Goal: Task Accomplishment & Management: Use online tool/utility

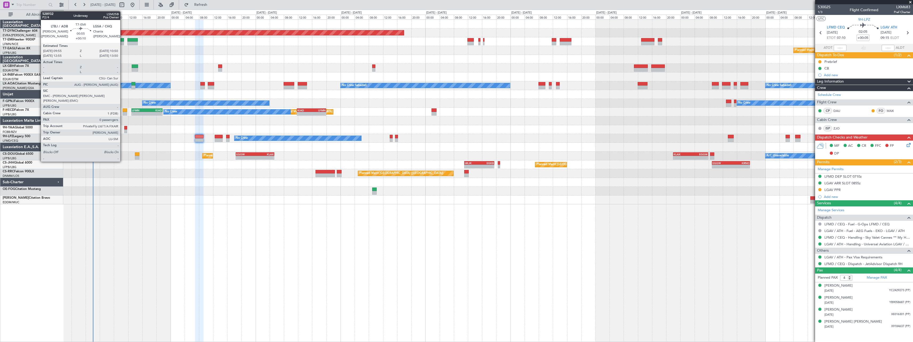
click at [123, 39] on div at bounding box center [122, 40] width 3 height 4
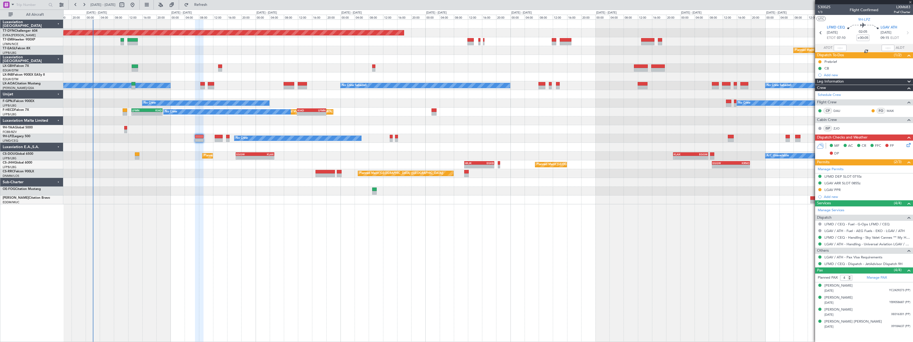
type input "+00:10"
type input "0"
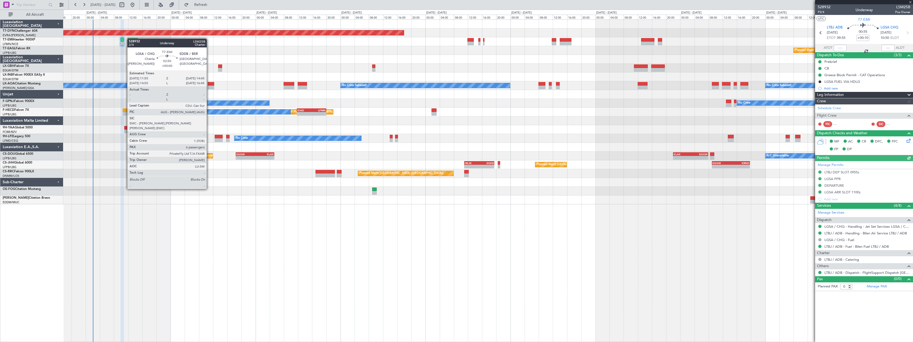
click at [130, 39] on div at bounding box center [132, 40] width 10 height 4
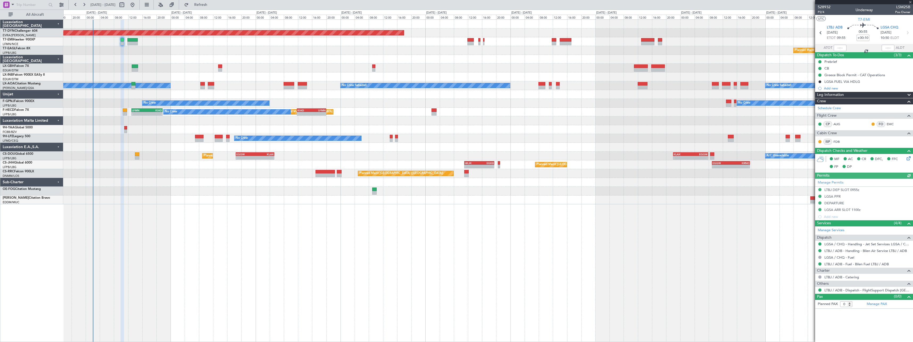
type input "6"
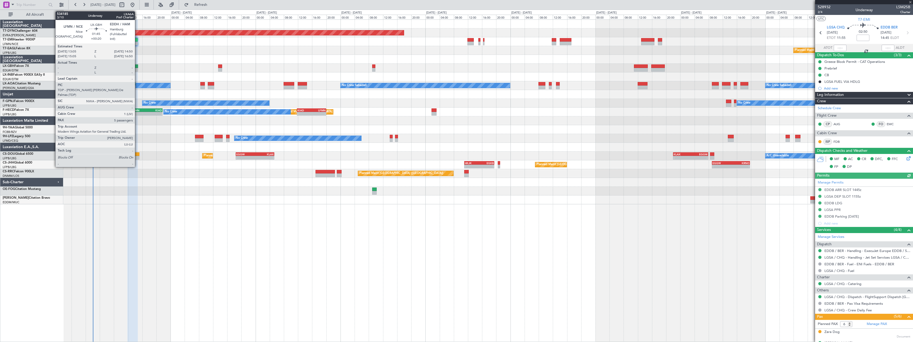
click at [137, 67] on div at bounding box center [135, 66] width 6 height 4
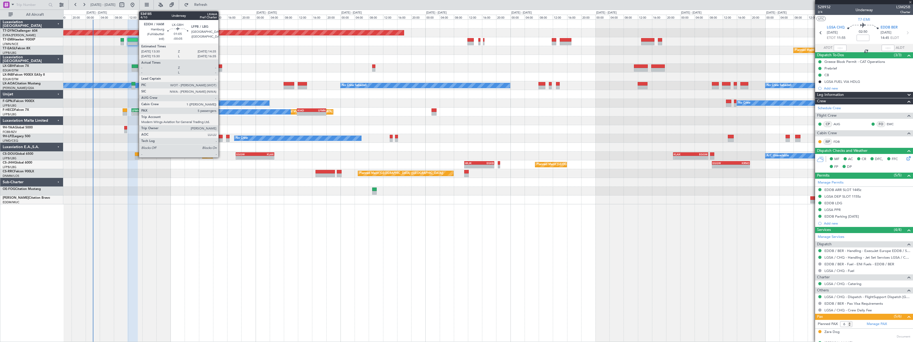
type input "+00:20"
type input "5"
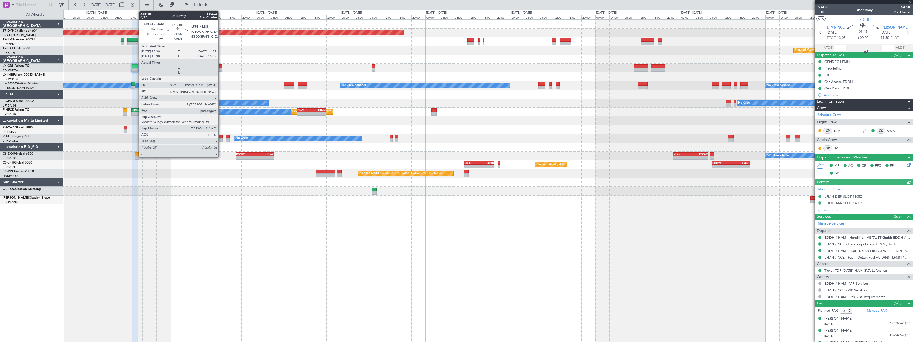
click at [221, 67] on div at bounding box center [220, 66] width 4 height 4
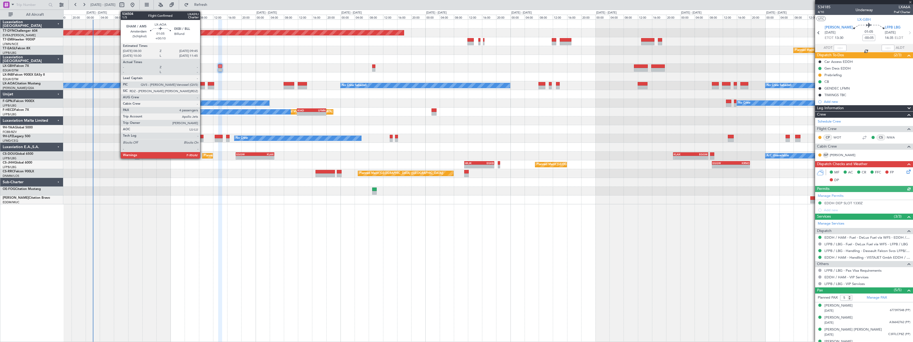
click at [203, 84] on div at bounding box center [202, 84] width 5 height 4
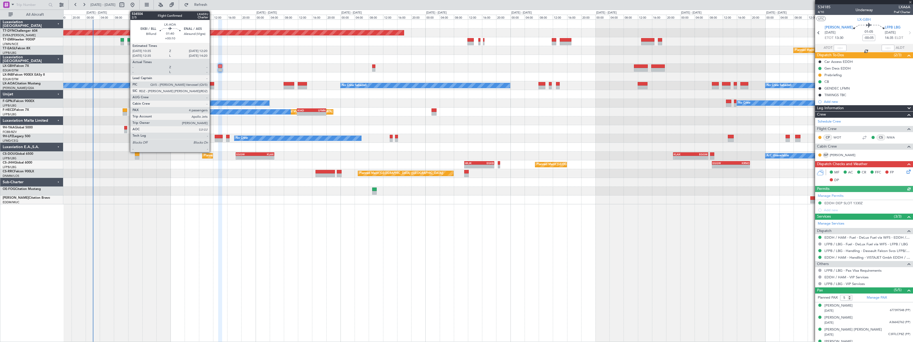
type input "+00:10"
type input "4"
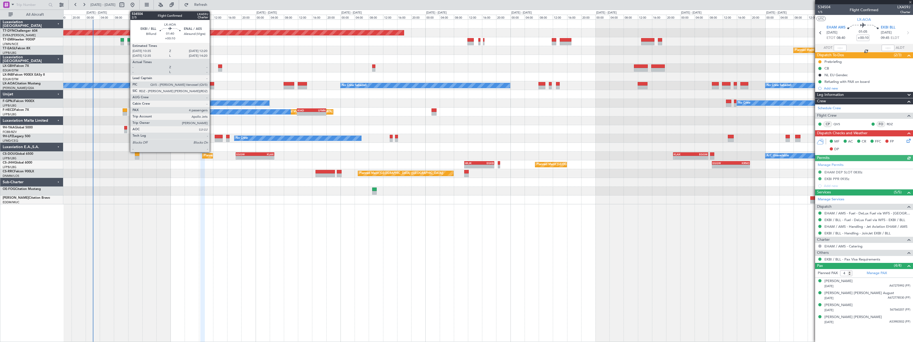
click at [212, 83] on div at bounding box center [211, 84] width 6 height 4
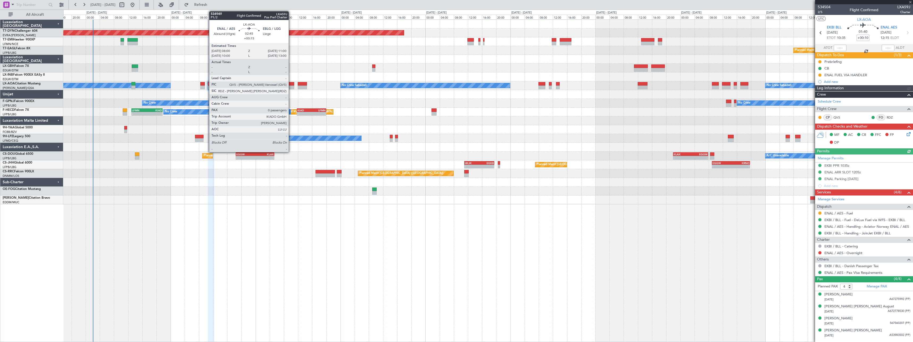
click at [291, 83] on div at bounding box center [289, 84] width 11 height 4
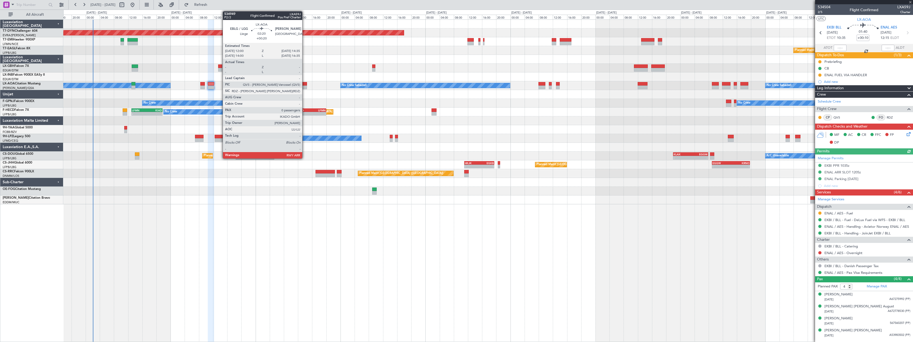
type input "+00:15"
type input "0"
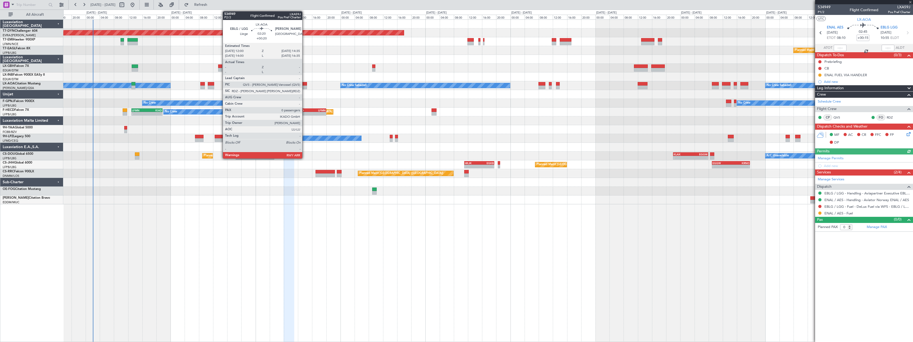
click at [305, 83] on div at bounding box center [302, 84] width 9 height 4
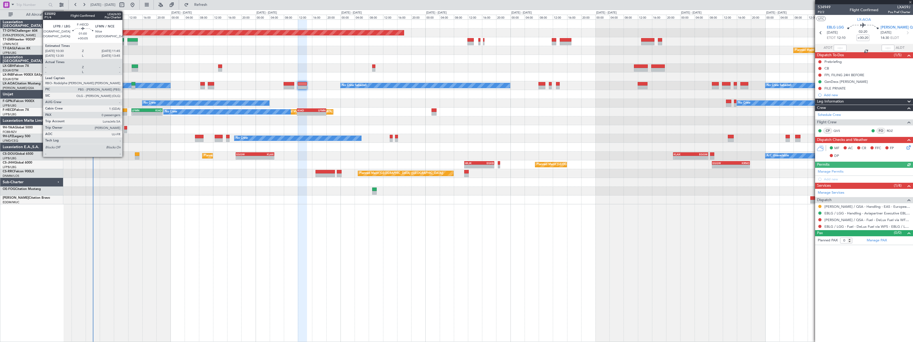
click at [125, 109] on div at bounding box center [125, 110] width 5 height 4
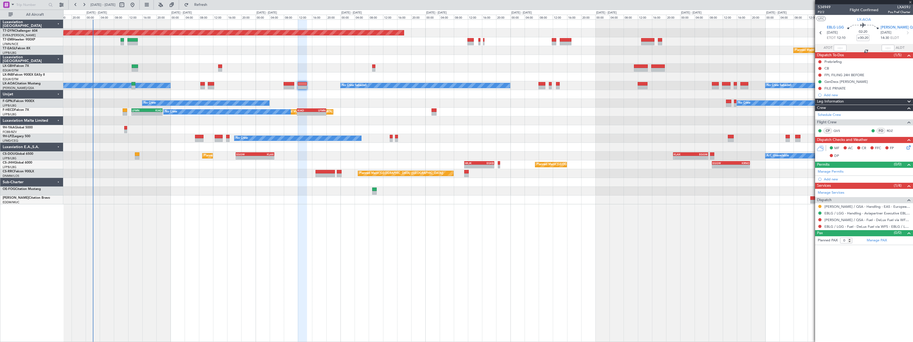
type input "+00:05"
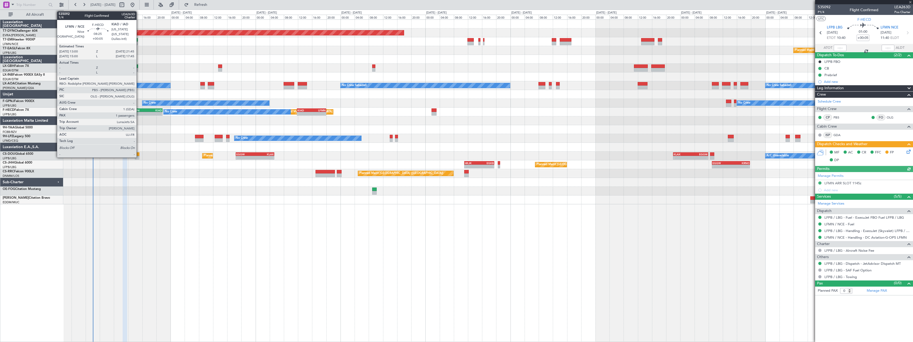
click at [139, 109] on div "LFMN" at bounding box center [139, 110] width 15 height 3
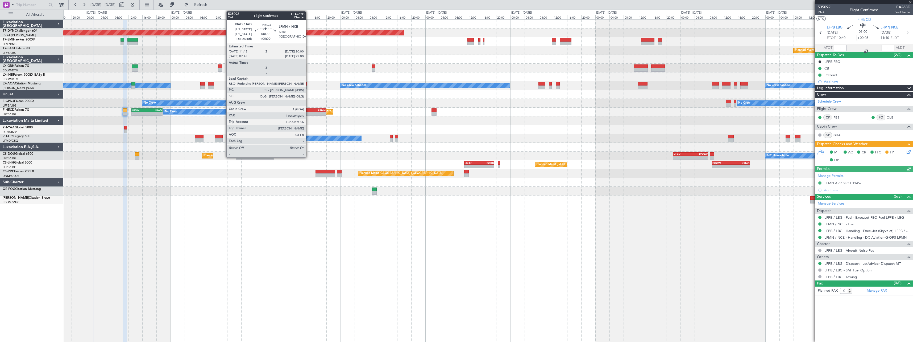
type input "1"
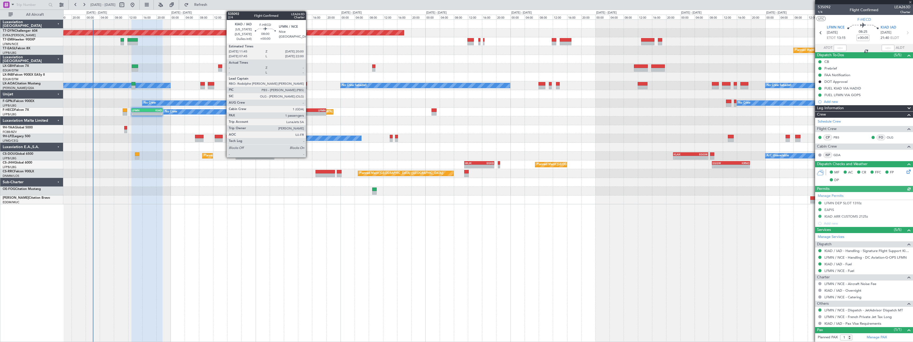
click at [308, 110] on div "KIAD" at bounding box center [305, 110] width 14 height 3
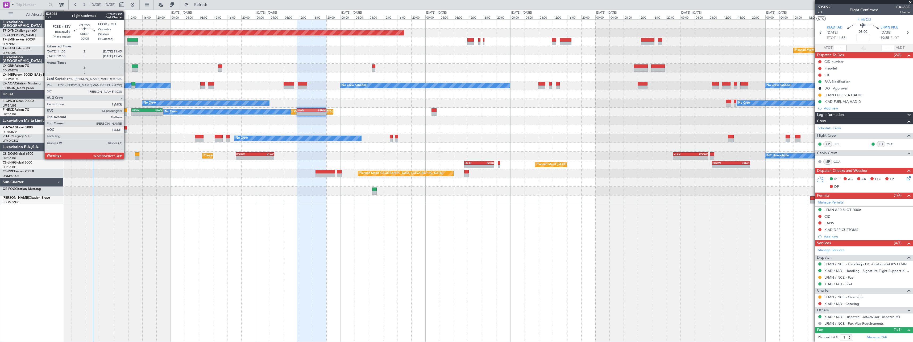
click at [126, 128] on div at bounding box center [125, 128] width 3 height 4
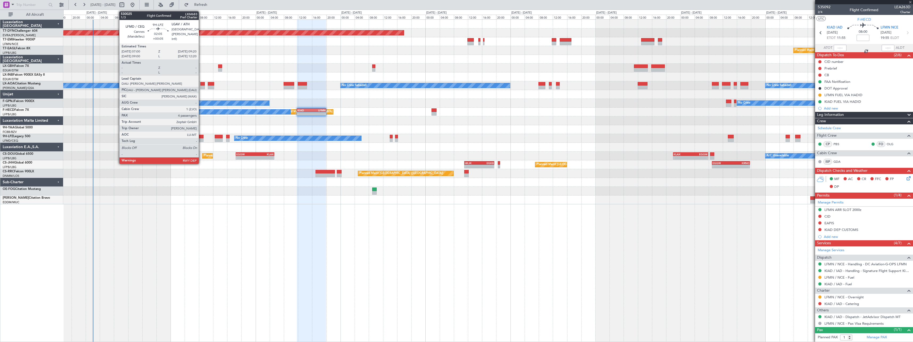
type input "-00:05"
type input "13"
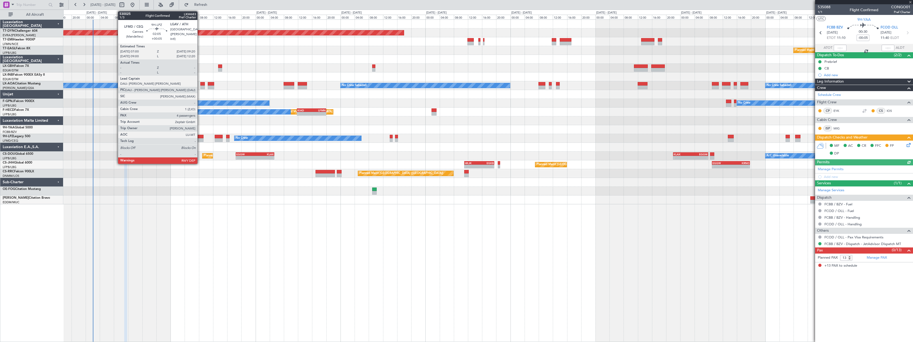
click at [200, 137] on div at bounding box center [199, 137] width 9 height 4
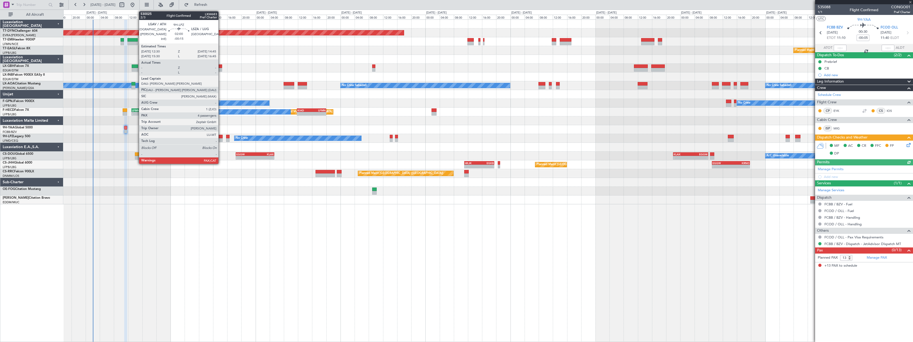
type input "+00:05"
type input "4"
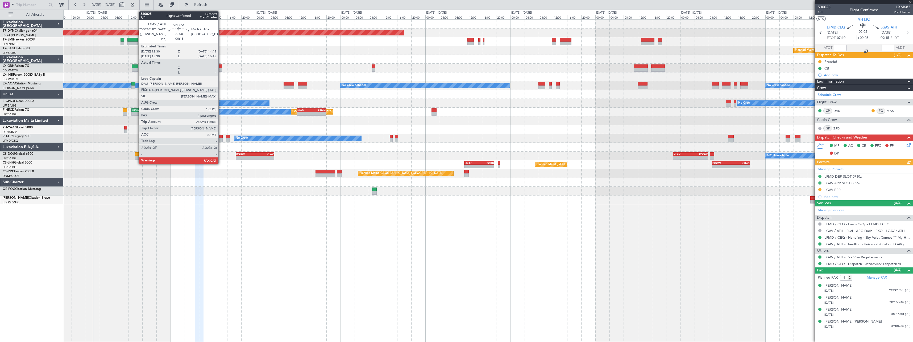
click at [221, 138] on div at bounding box center [219, 140] width 8 height 4
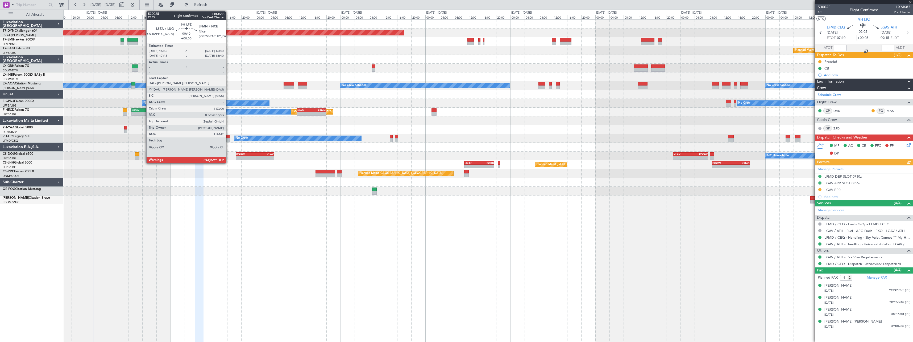
type input "-00:15"
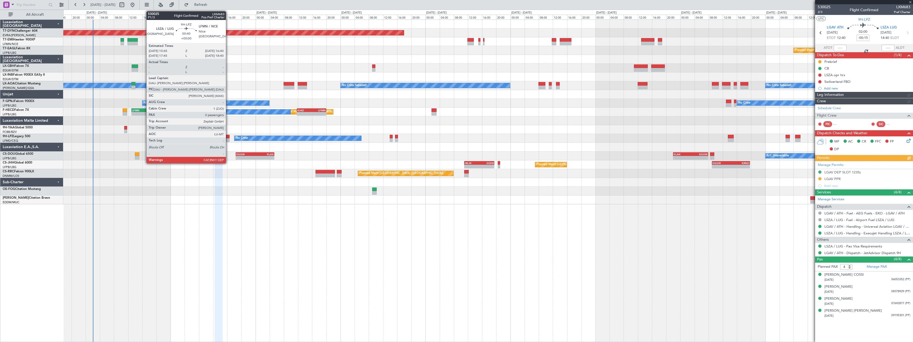
click at [228, 137] on div at bounding box center [227, 137] width 3 height 4
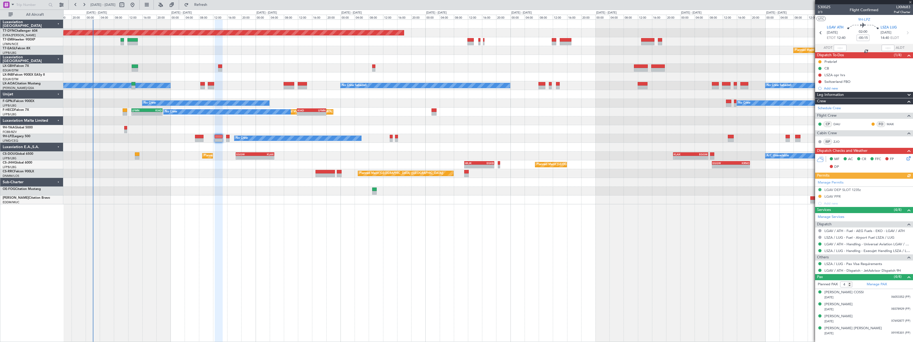
type input "0"
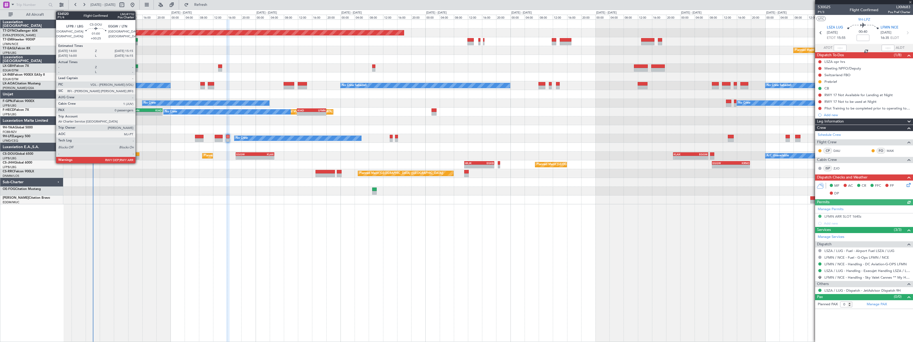
click at [138, 155] on div at bounding box center [137, 154] width 5 height 4
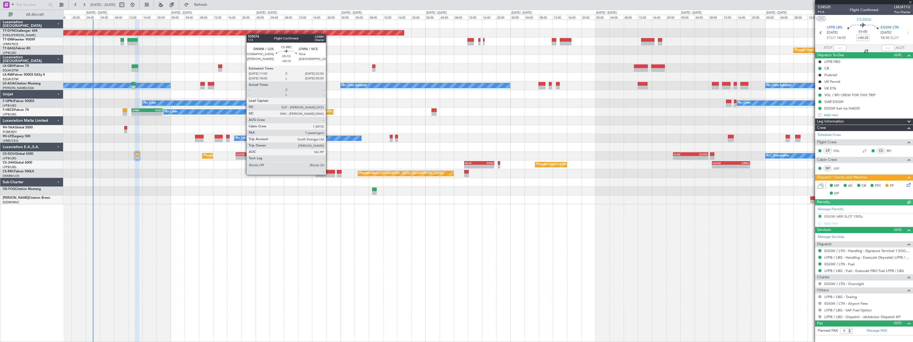
click at [328, 174] on div at bounding box center [326, 175] width 20 height 4
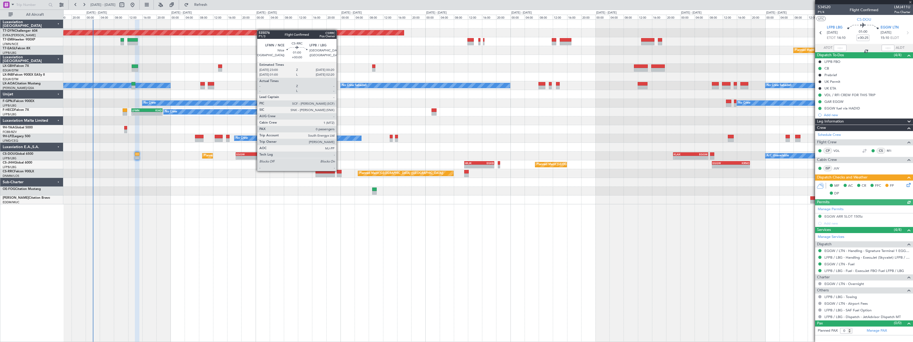
type input "-00:10"
type input "7"
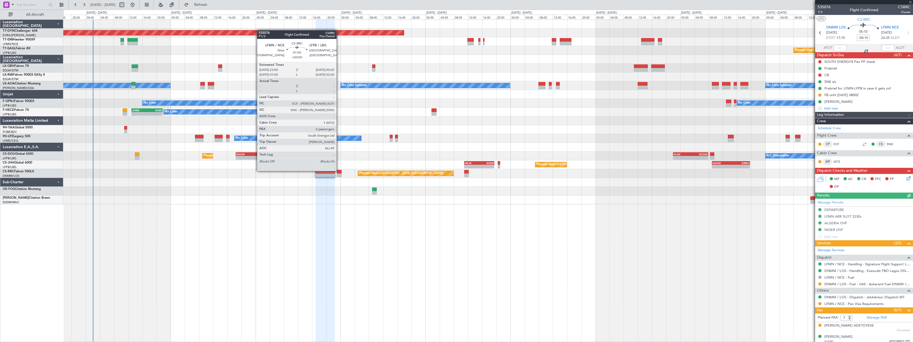
click at [339, 170] on div at bounding box center [339, 172] width 5 height 4
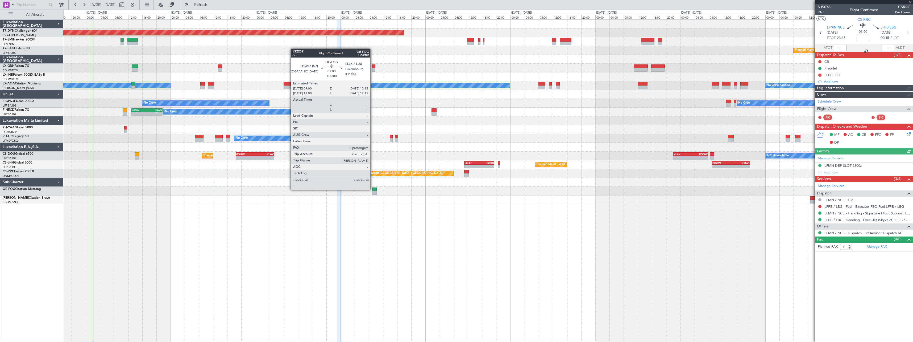
click at [373, 189] on div at bounding box center [374, 189] width 5 height 4
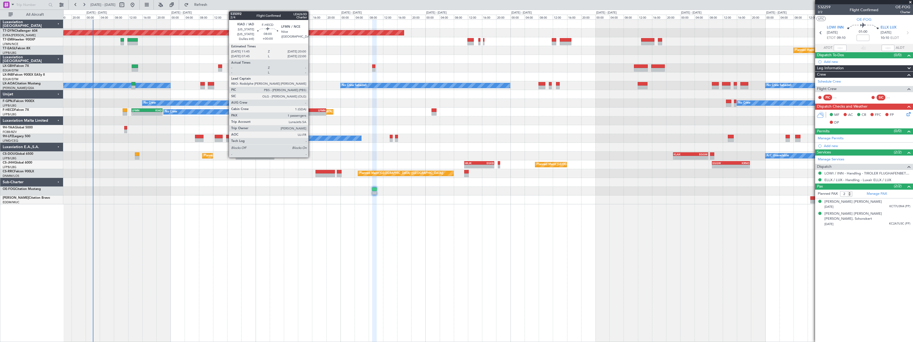
click at [311, 111] on div "KIAD" at bounding box center [305, 110] width 14 height 3
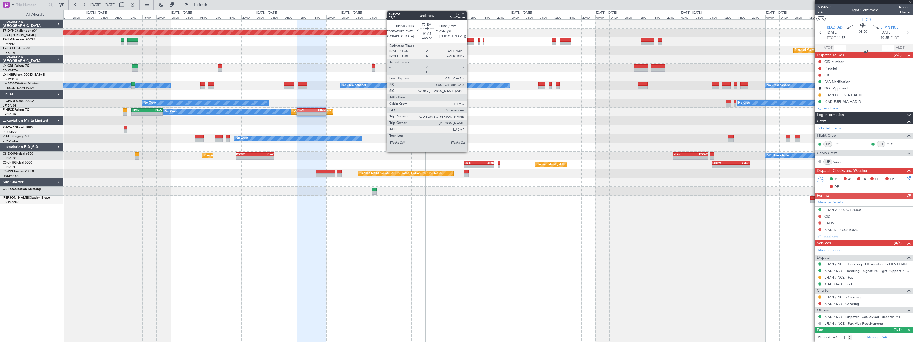
click at [469, 42] on div at bounding box center [471, 44] width 6 height 4
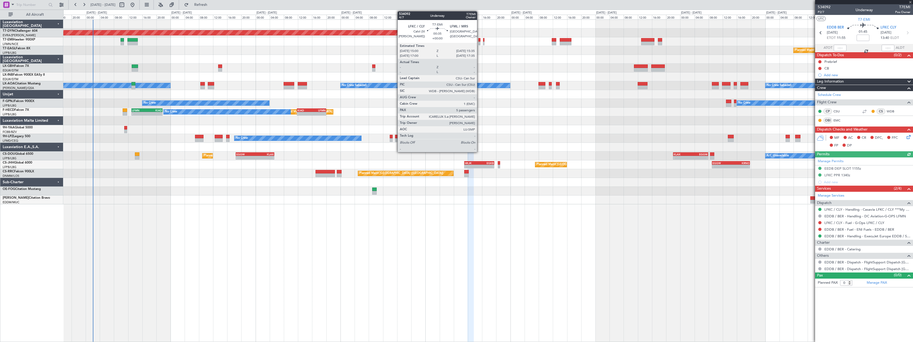
click at [480, 40] on div at bounding box center [480, 40] width 2 height 4
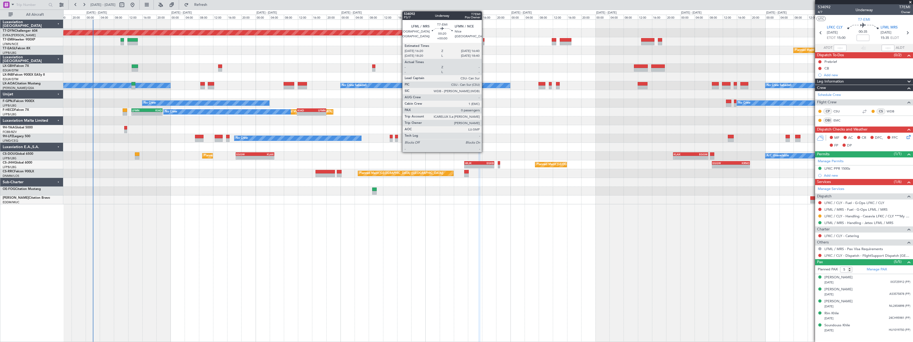
click at [484, 41] on div at bounding box center [483, 40] width 1 height 4
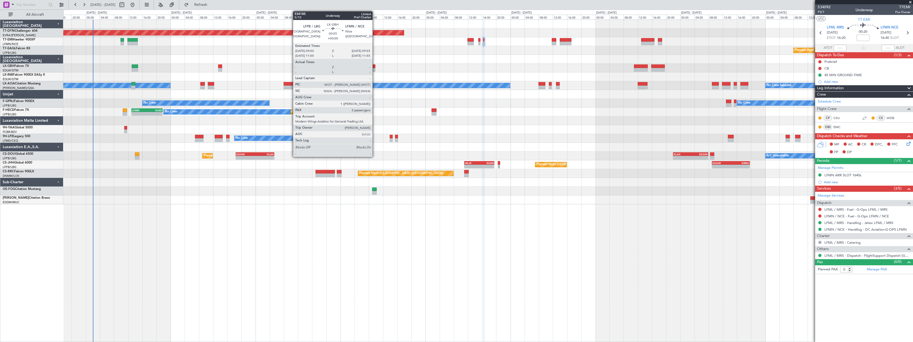
click at [375, 66] on div at bounding box center [373, 66] width 3 height 4
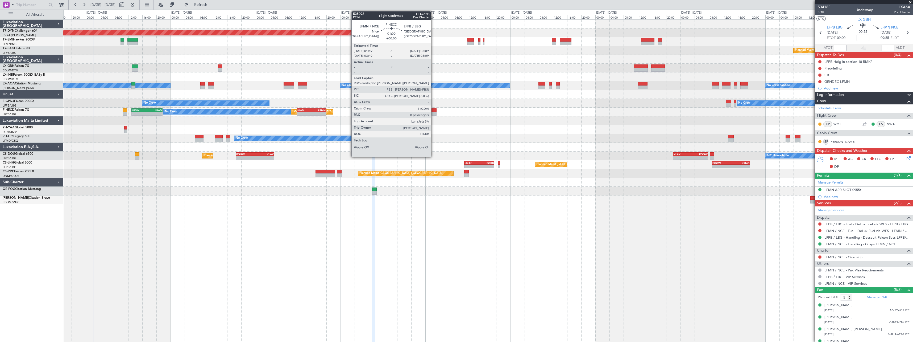
click at [434, 112] on div at bounding box center [434, 114] width 5 height 4
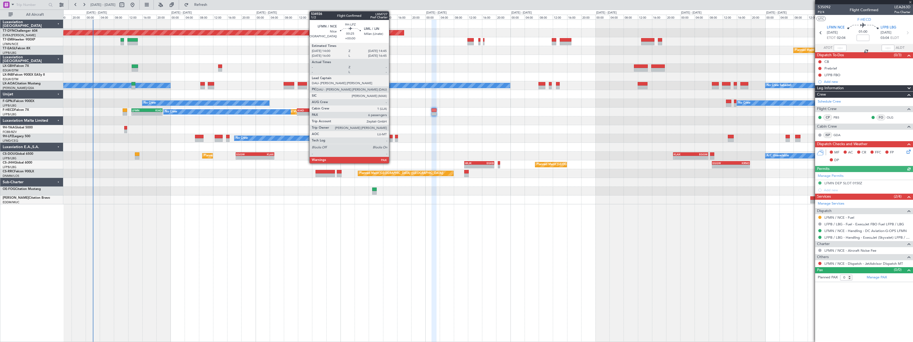
click at [391, 137] on div at bounding box center [391, 137] width 3 height 4
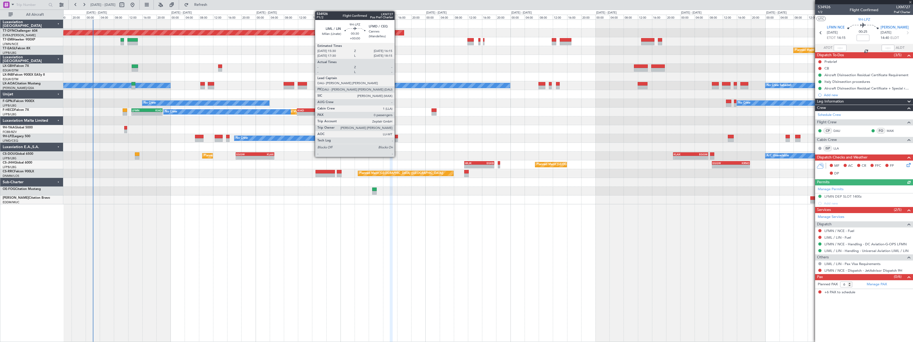
click at [397, 137] on div at bounding box center [396, 137] width 3 height 4
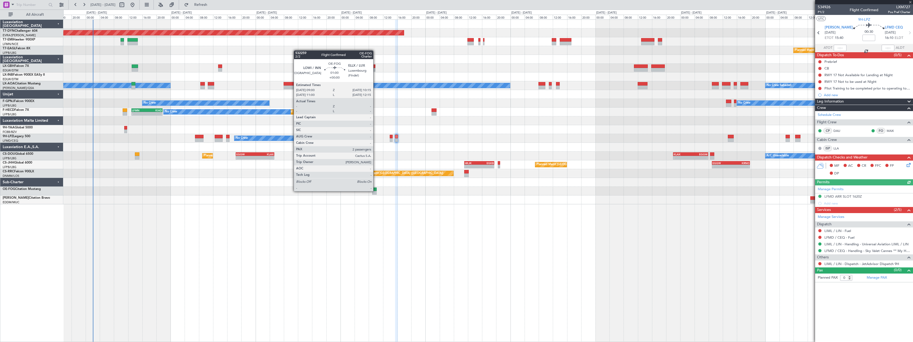
click at [376, 191] on div at bounding box center [374, 189] width 5 height 4
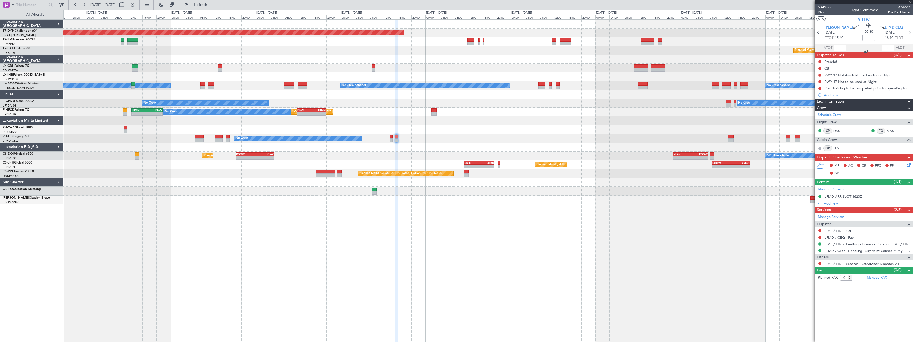
type input "2"
